Goal: Find contact information: Find contact information

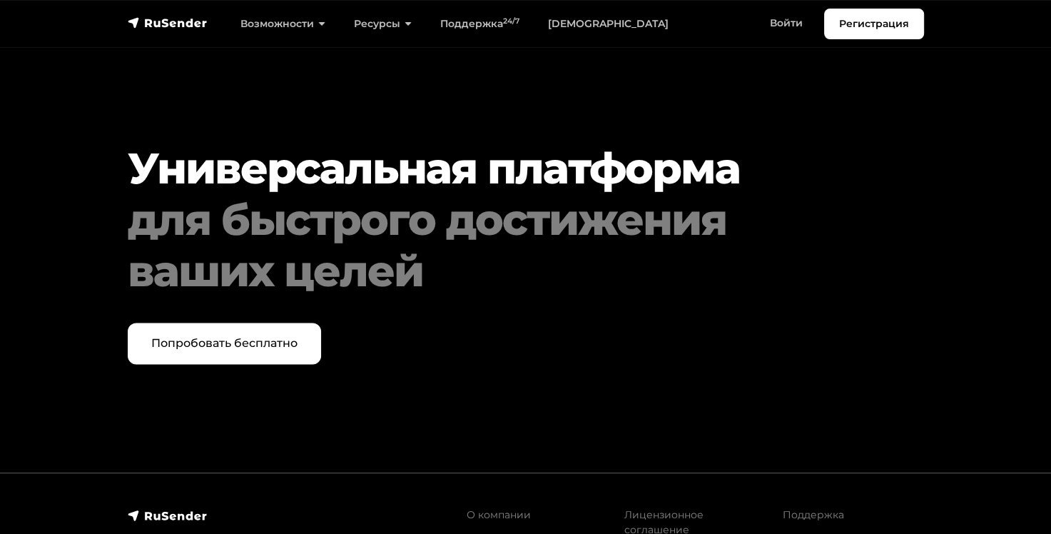
scroll to position [7395, 0]
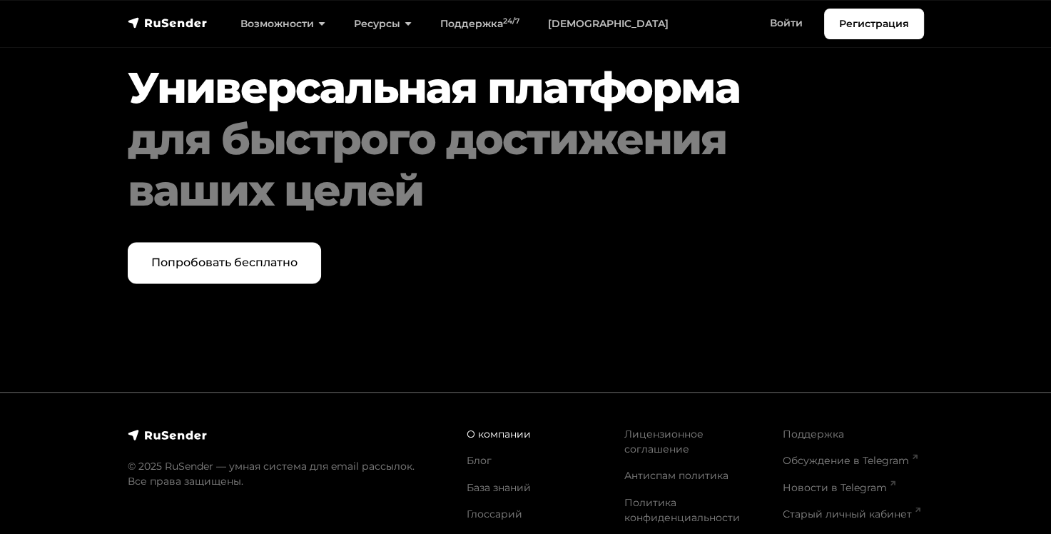
click at [482, 428] on link "О компании" at bounding box center [499, 434] width 64 height 13
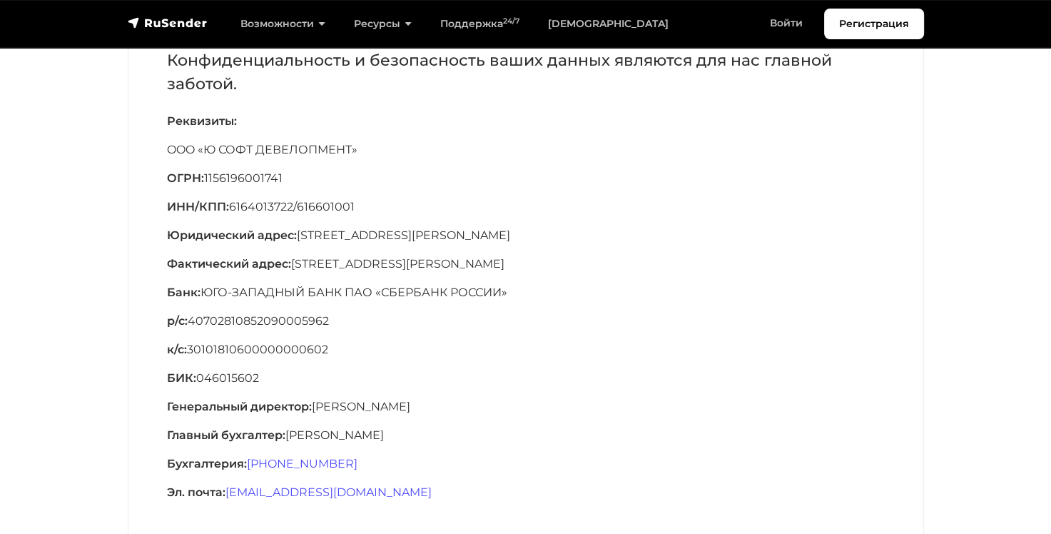
scroll to position [286, 0]
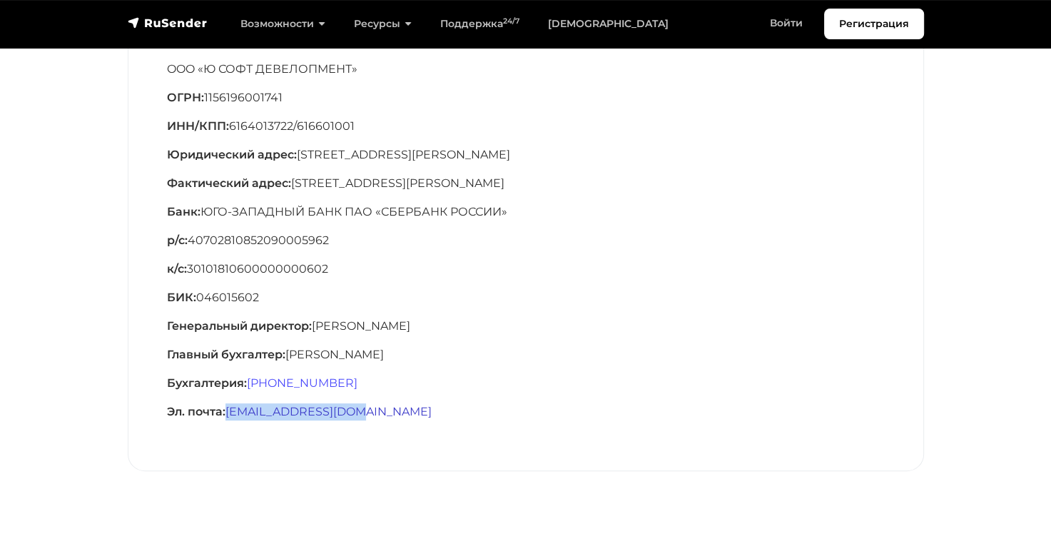
drag, startPoint x: 371, startPoint y: 414, endPoint x: 228, endPoint y: 416, distance: 142.8
click at [228, 416] on p "Эл. почта: support@rusender.ru" at bounding box center [526, 411] width 718 height 17
copy link "support@rusender.ru"
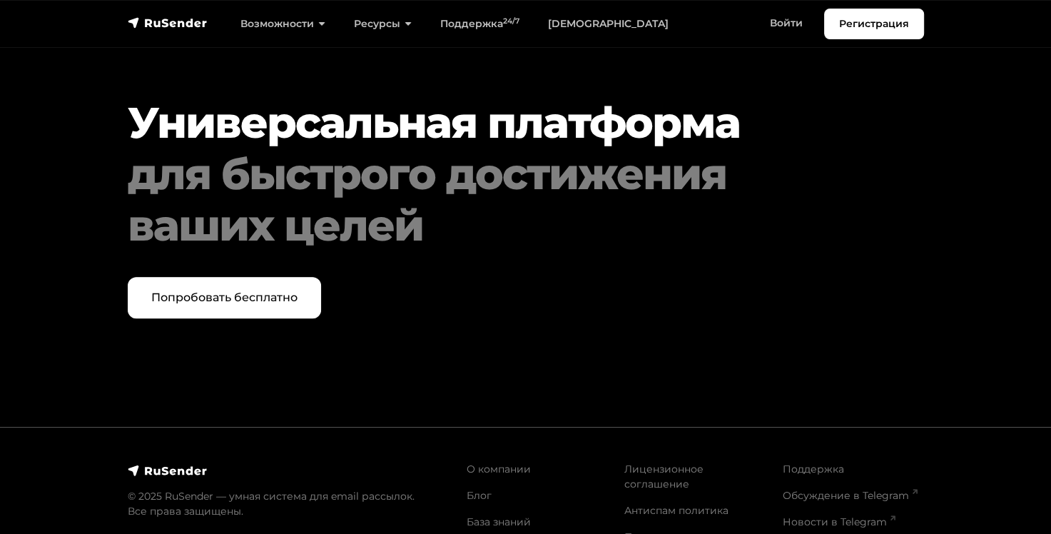
scroll to position [1445, 0]
